Goal: Contribute content

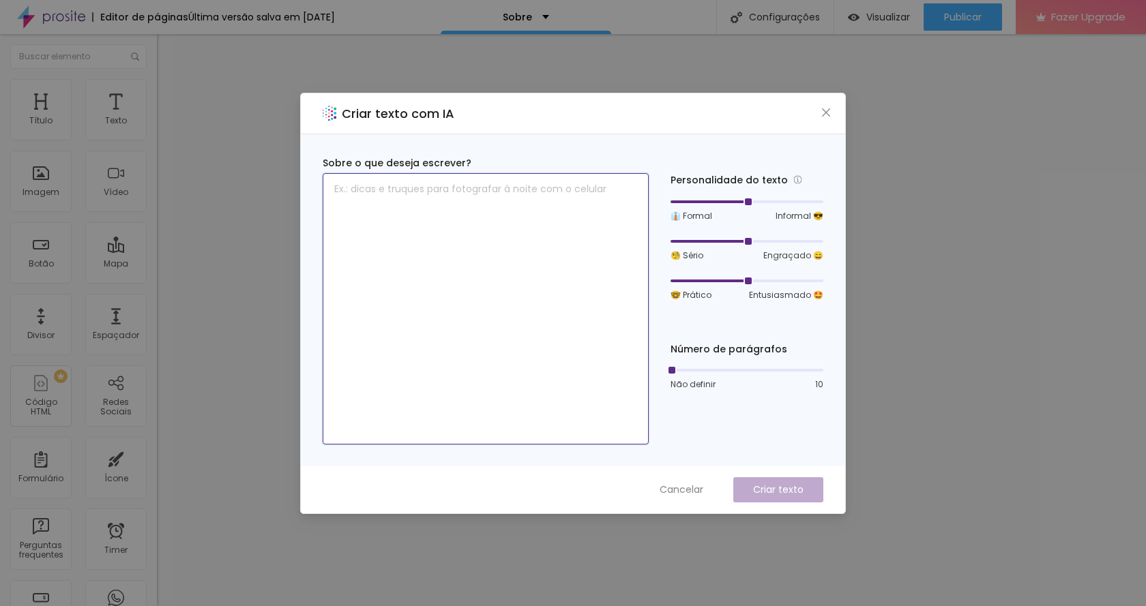
click at [413, 200] on textarea at bounding box center [486, 308] width 326 height 271
click at [340, 201] on textarea at bounding box center [486, 308] width 326 height 271
click at [527, 196] on textarea "Somos uma equipe de Fotógrafos que" at bounding box center [486, 308] width 326 height 271
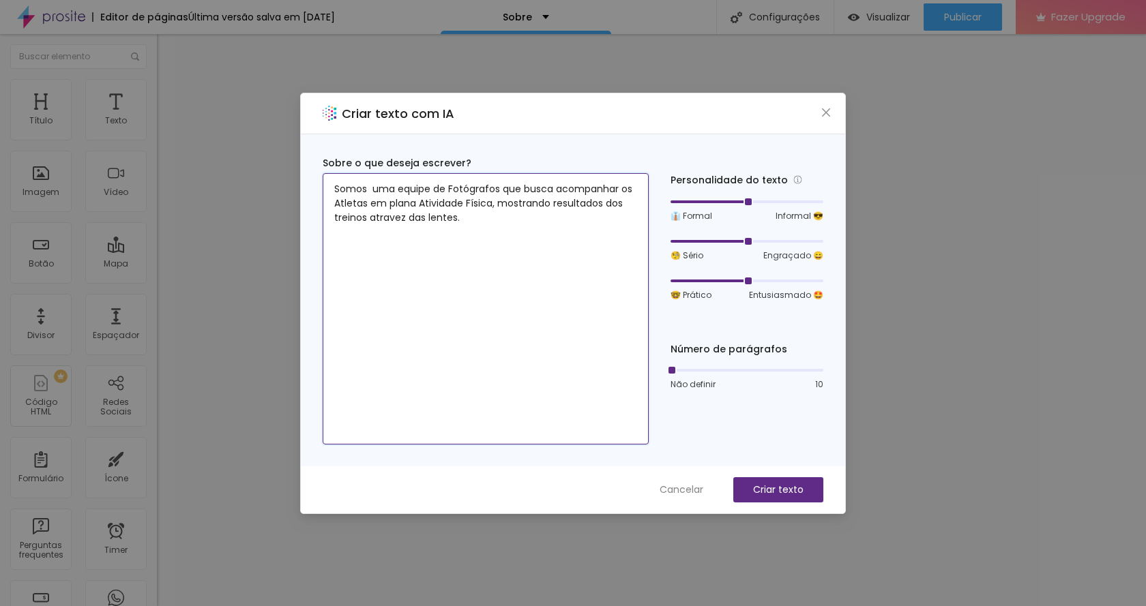
click at [402, 203] on textarea "Somos uma equipe de Fotógrafos que busca acompanhar os Atletas em plana Ativida…" at bounding box center [486, 308] width 326 height 271
click at [472, 231] on textarea "Somos uma equipe de Fotógrafos que busca acompanhar os Atletas em plena Ativida…" at bounding box center [486, 308] width 326 height 271
type textarea "Somos uma equipe de Fotógrafos que busca acompanhar os Atletas em plena Ativida…"
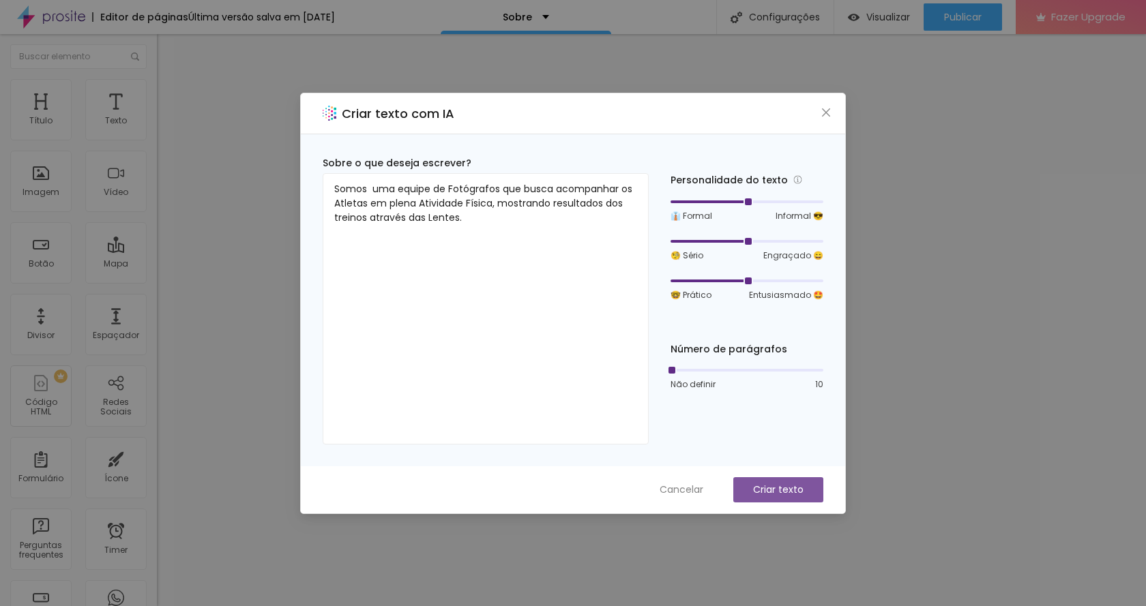
click at [794, 489] on p "Criar texto" at bounding box center [778, 490] width 50 height 14
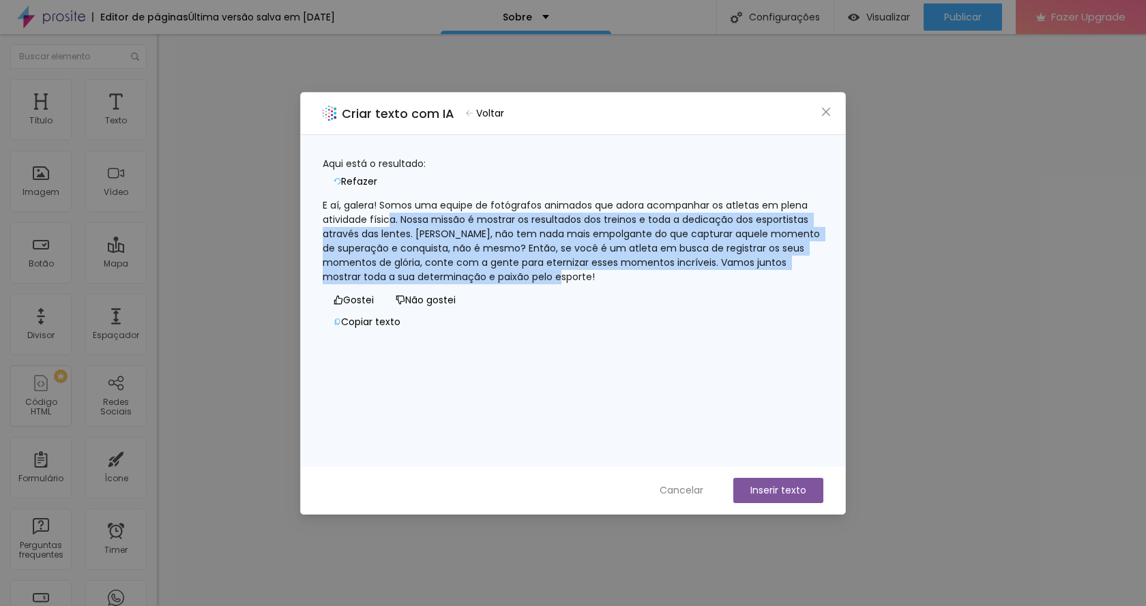
drag, startPoint x: 727, startPoint y: 270, endPoint x: 569, endPoint y: 294, distance: 159.3
click at [436, 214] on div "E aí, galera! Somos uma equipe de fotógrafos animados que adora acompanhar os a…" at bounding box center [573, 241] width 501 height 86
click at [411, 333] on button "Copiar texto" at bounding box center [367, 323] width 89 height 22
click at [790, 492] on button "Inserir texto" at bounding box center [778, 490] width 90 height 25
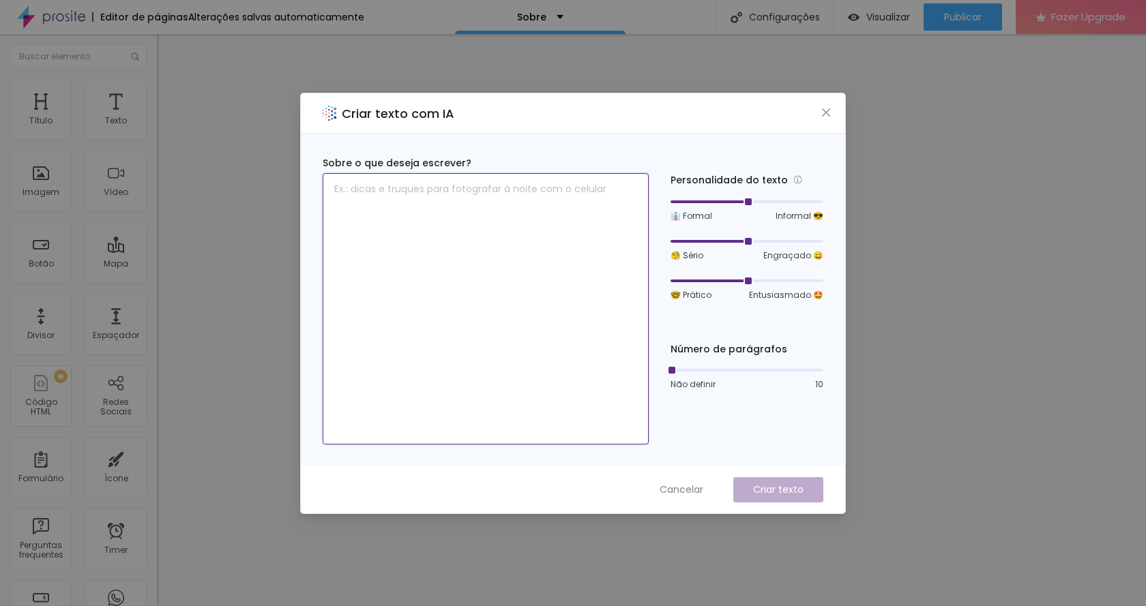
click at [398, 209] on textarea at bounding box center [486, 308] width 326 height 271
type textarea "Instagram"
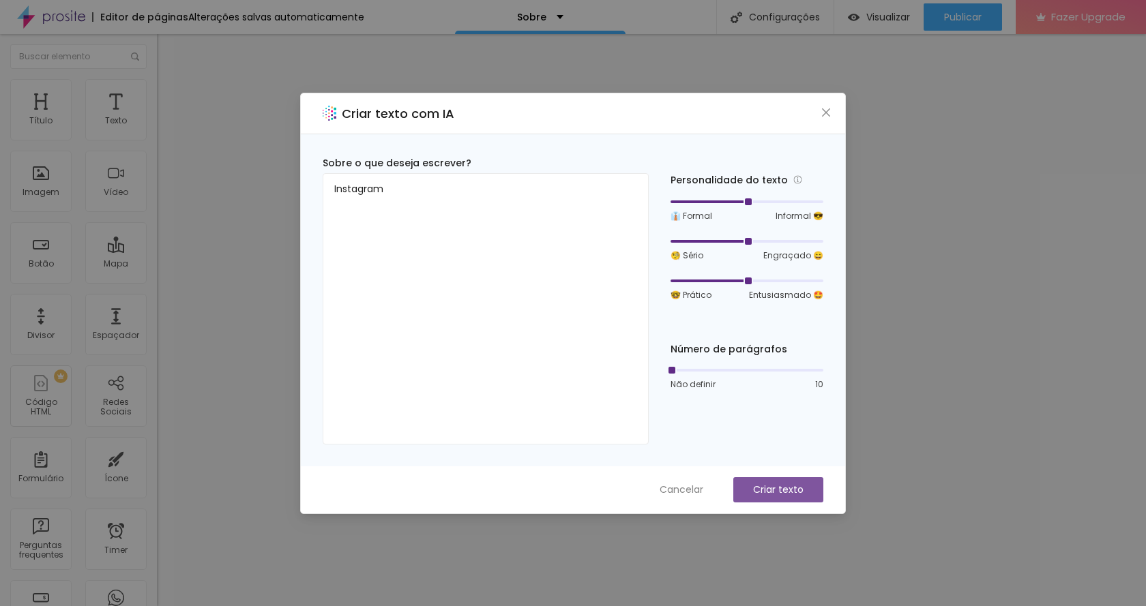
click at [760, 486] on p "Criar texto" at bounding box center [778, 490] width 50 height 14
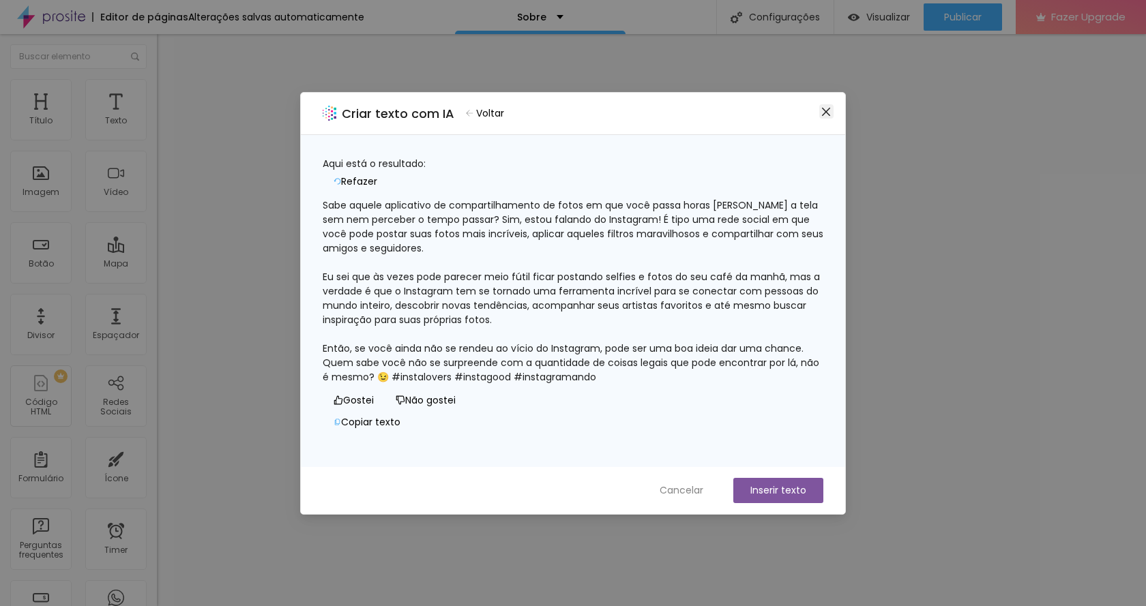
click at [828, 112] on icon "close" at bounding box center [825, 111] width 11 height 11
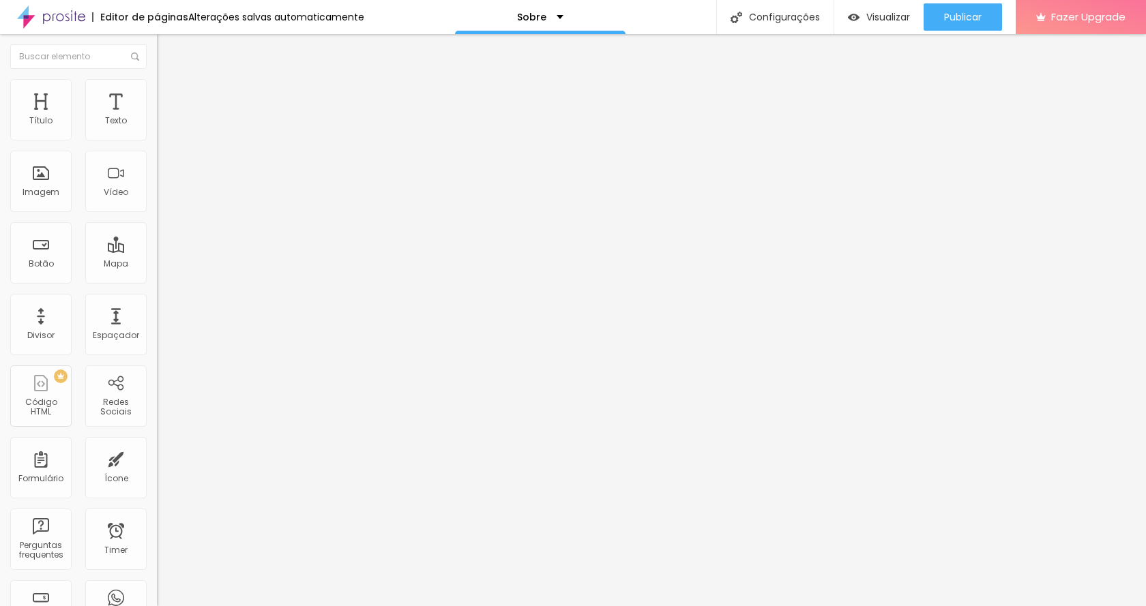
click at [231, 115] on img at bounding box center [235, 110] width 8 height 8
click at [157, 117] on span "Adicionar imagem" at bounding box center [201, 112] width 88 height 12
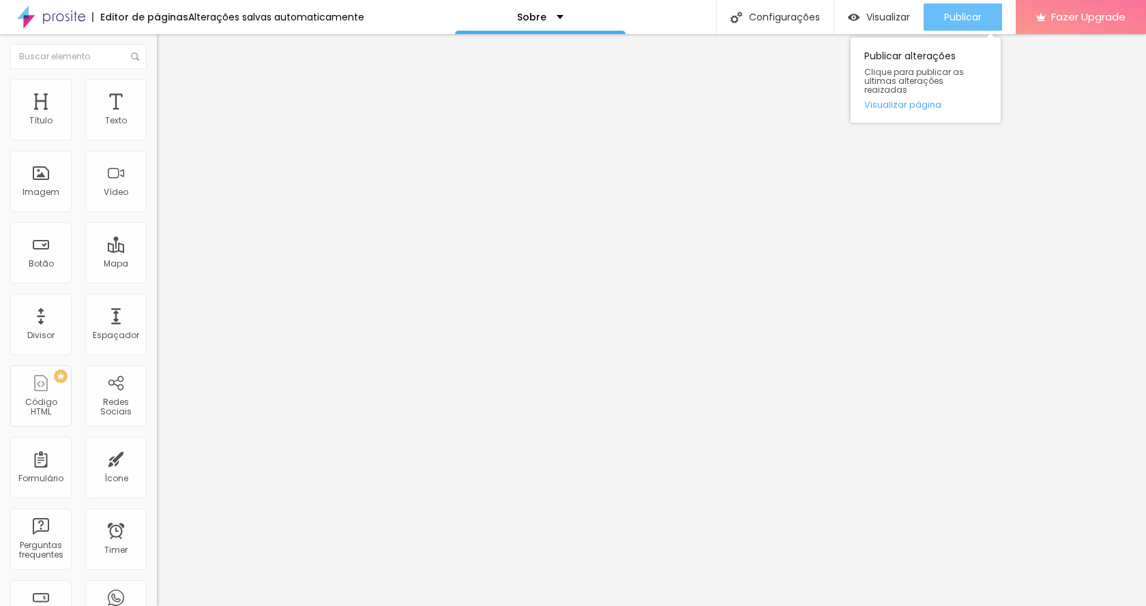
click at [947, 20] on span "Publicar" at bounding box center [963, 17] width 38 height 11
click at [946, 12] on span "Publicar" at bounding box center [963, 17] width 38 height 11
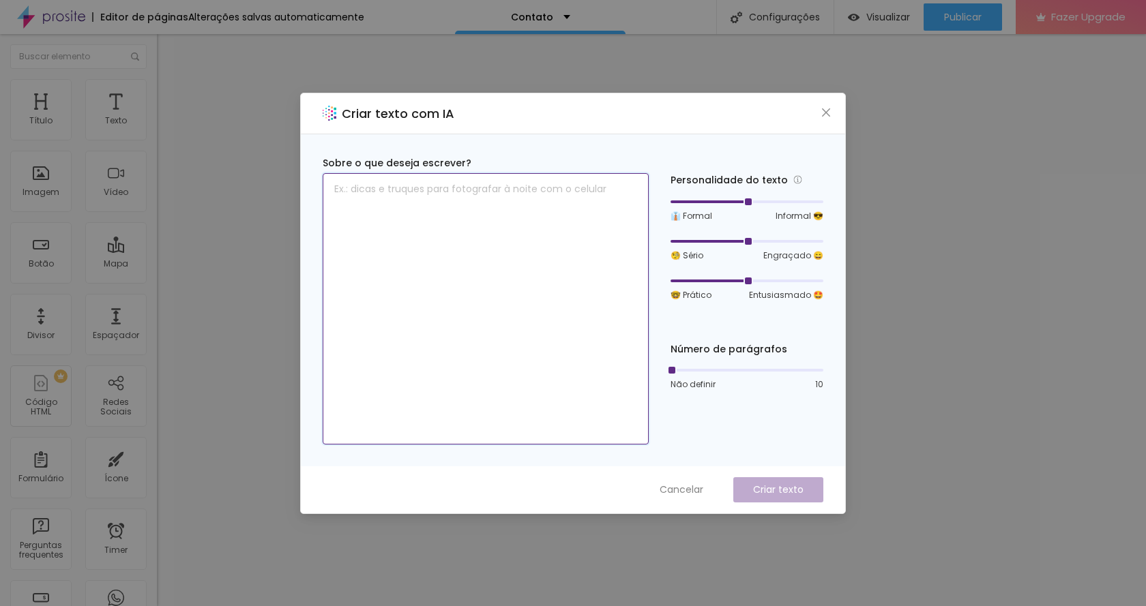
click at [511, 221] on textarea at bounding box center [486, 308] width 326 height 271
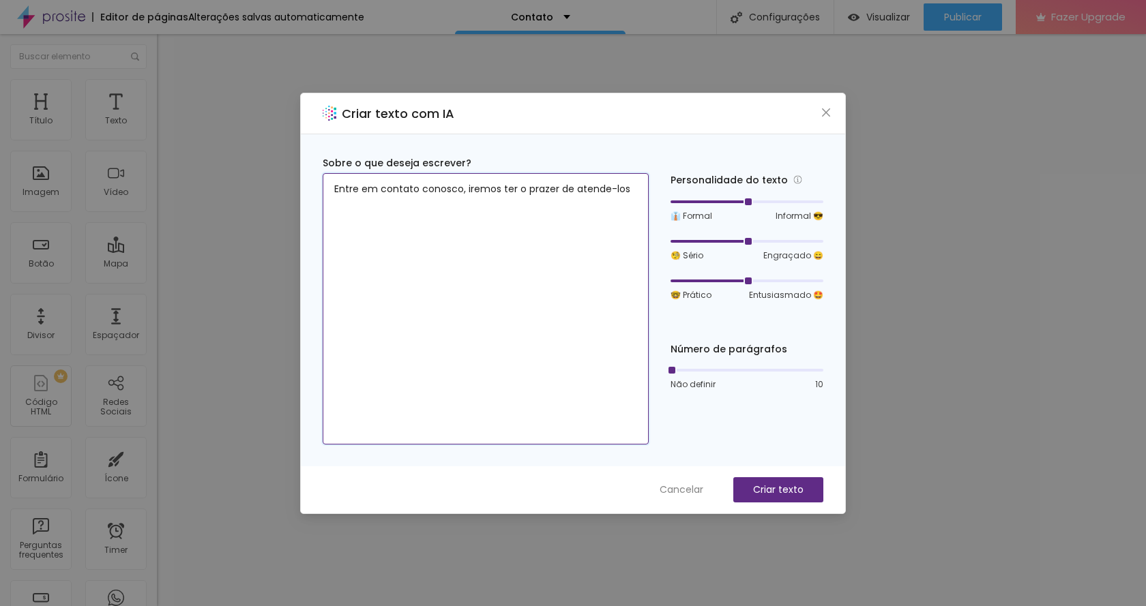
click at [459, 245] on textarea "Entre em contato conosco, iremos ter o prazer de atende-los" at bounding box center [486, 308] width 326 height 271
type textarea "Entre em contato conosco, iremos ter o prazer de atende-los"
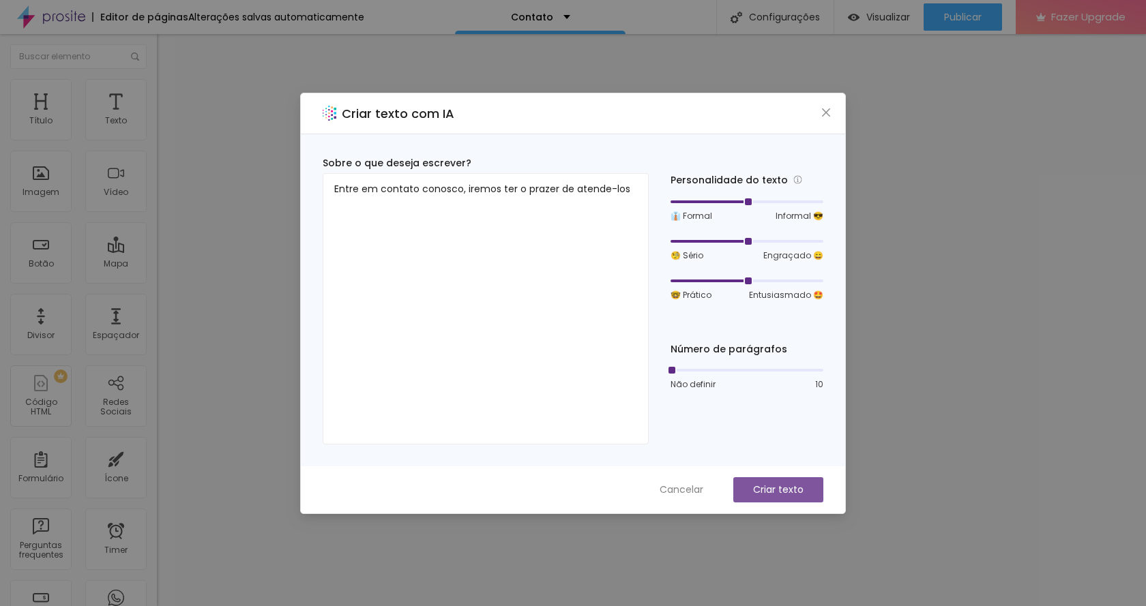
click at [757, 486] on p "Criar texto" at bounding box center [778, 490] width 50 height 14
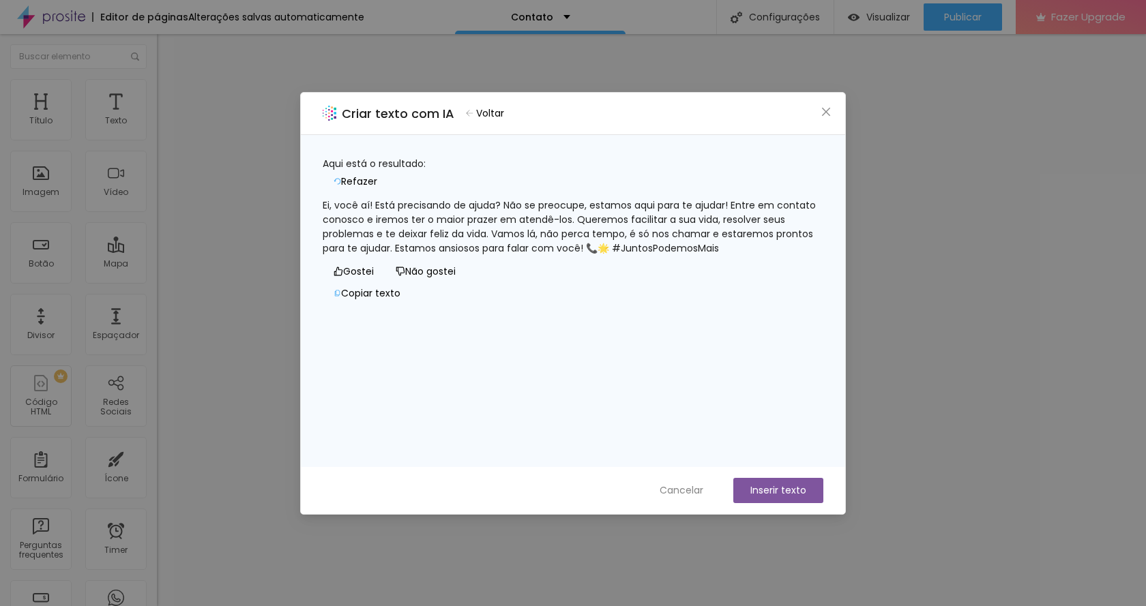
click at [791, 486] on button "Inserir texto" at bounding box center [778, 490] width 90 height 25
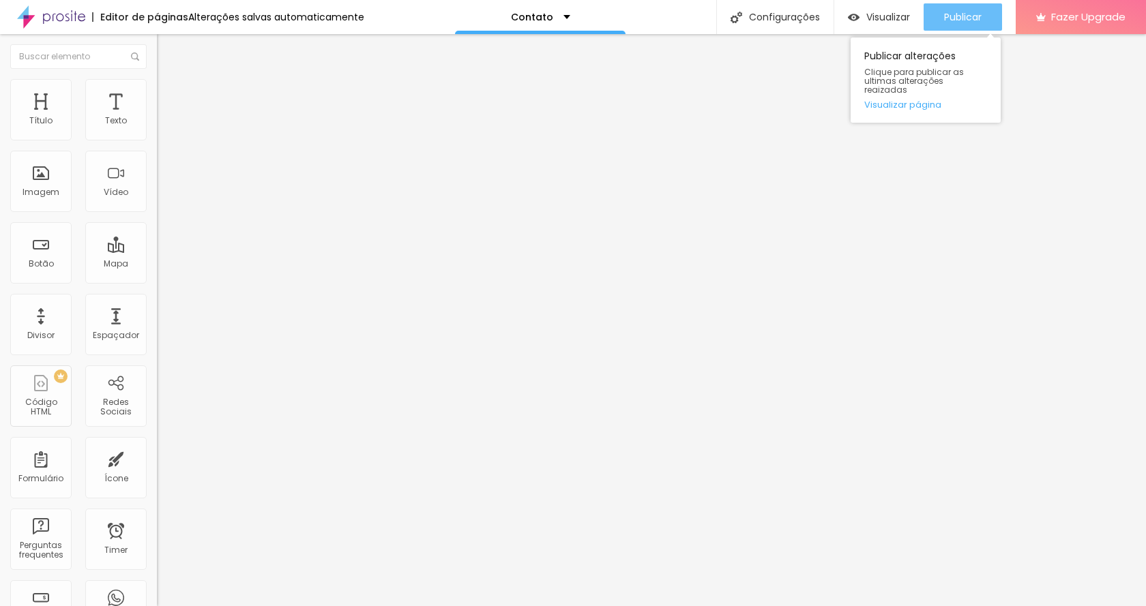
click at [976, 20] on span "Publicar" at bounding box center [963, 17] width 38 height 11
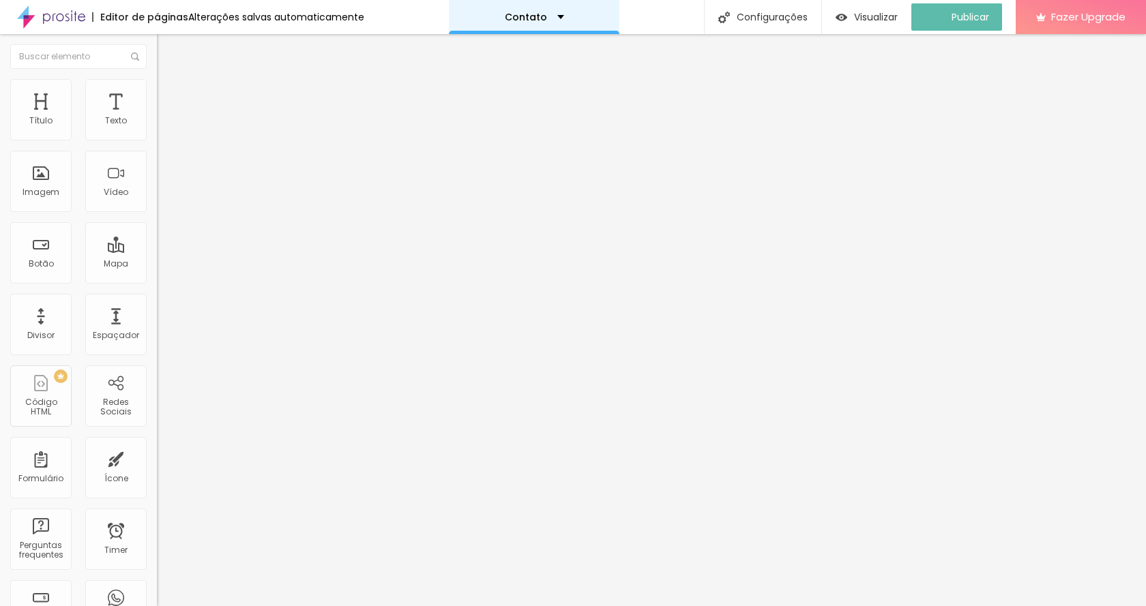
click at [554, 6] on div "Contato" at bounding box center [534, 17] width 170 height 34
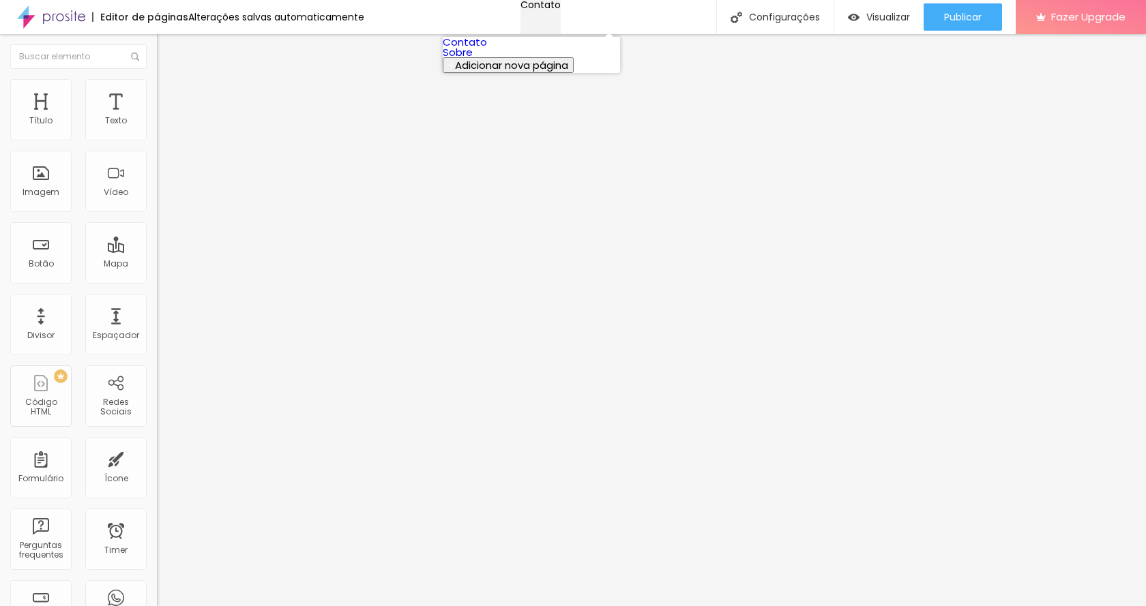
click at [558, 10] on div "Contato" at bounding box center [540, 5] width 40 height 10
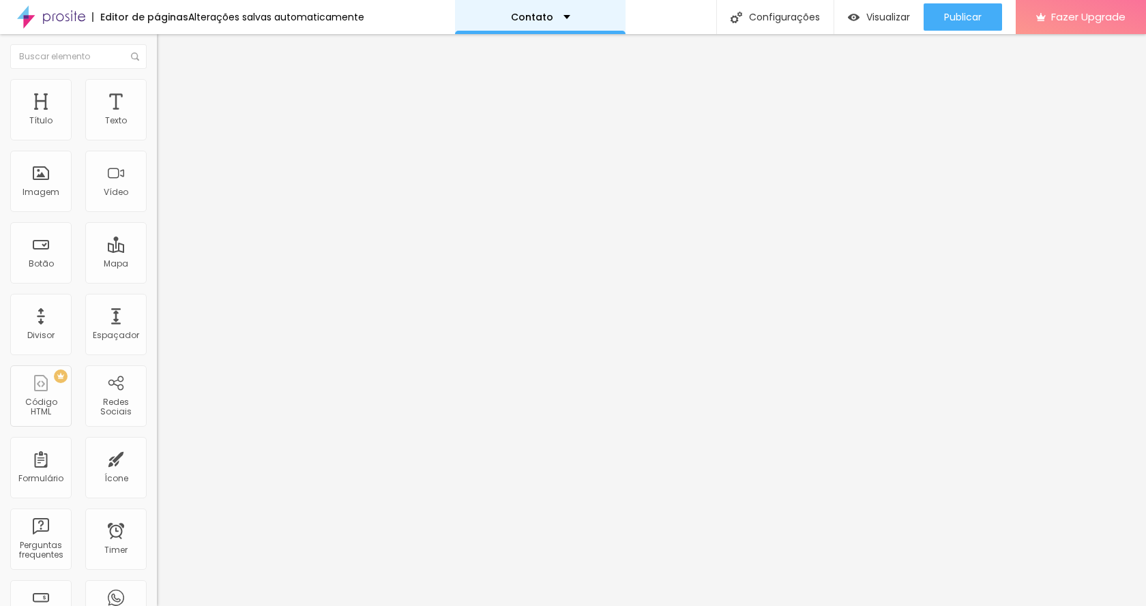
click at [561, 16] on div "Contato" at bounding box center [540, 17] width 59 height 10
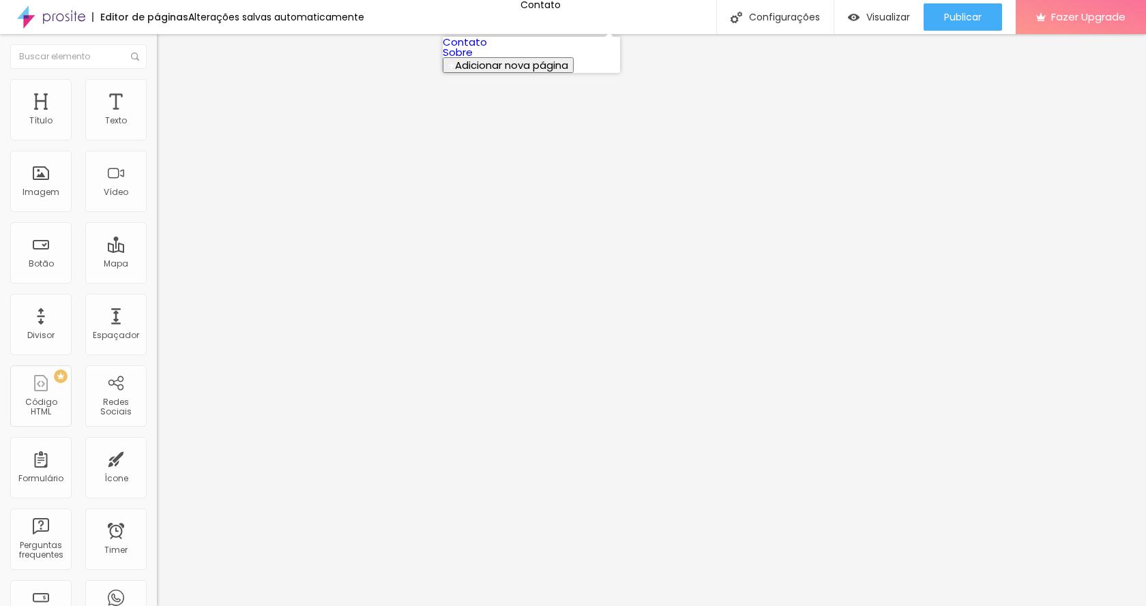
click at [549, 73] on button "Adicionar nova página" at bounding box center [508, 65] width 131 height 16
type input "Assinaturas"
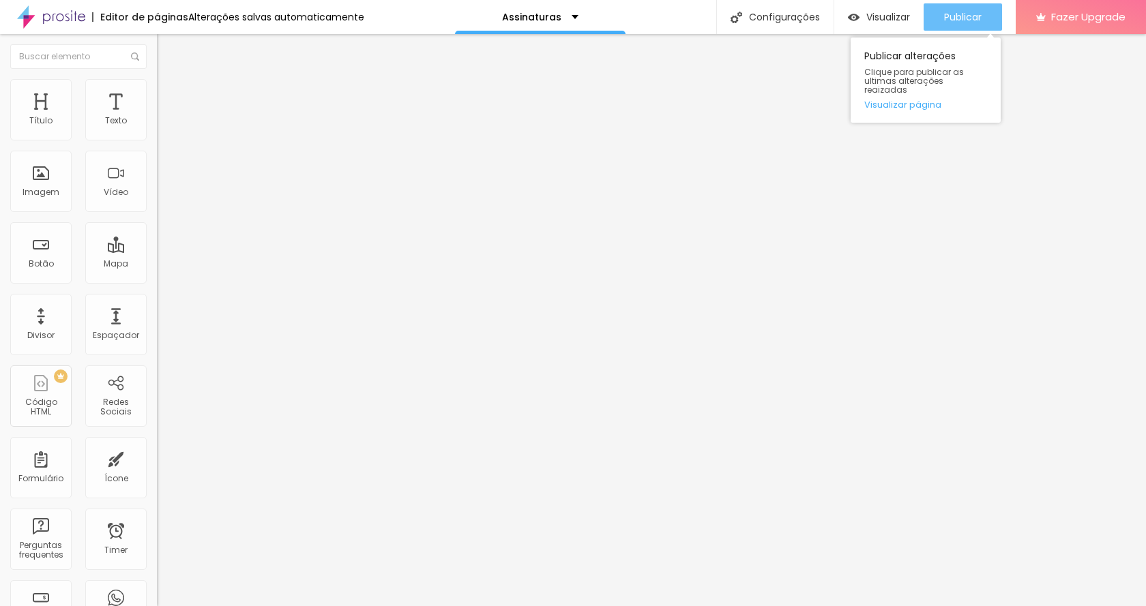
click at [946, 19] on span "Publicar" at bounding box center [963, 17] width 38 height 11
